Goal: Information Seeking & Learning: Learn about a topic

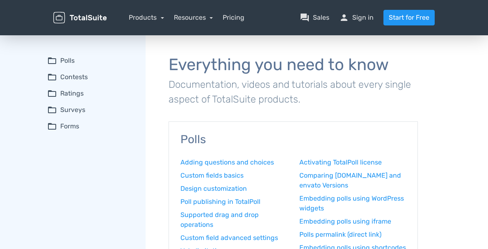
scroll to position [2, 0]
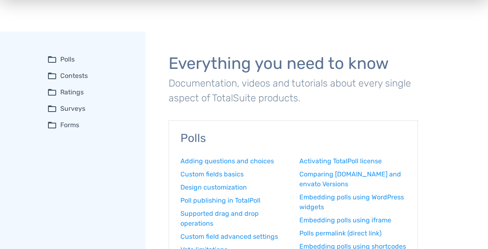
click at [47, 76] on summary "folder_open Contests" at bounding box center [90, 76] width 87 height 10
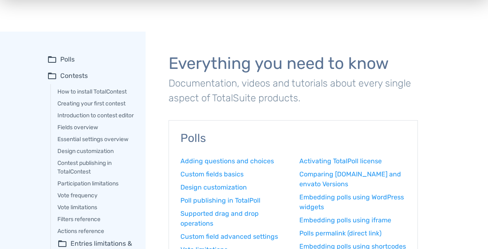
scroll to position [3, 0]
